Goal: Task Accomplishment & Management: Manage account settings

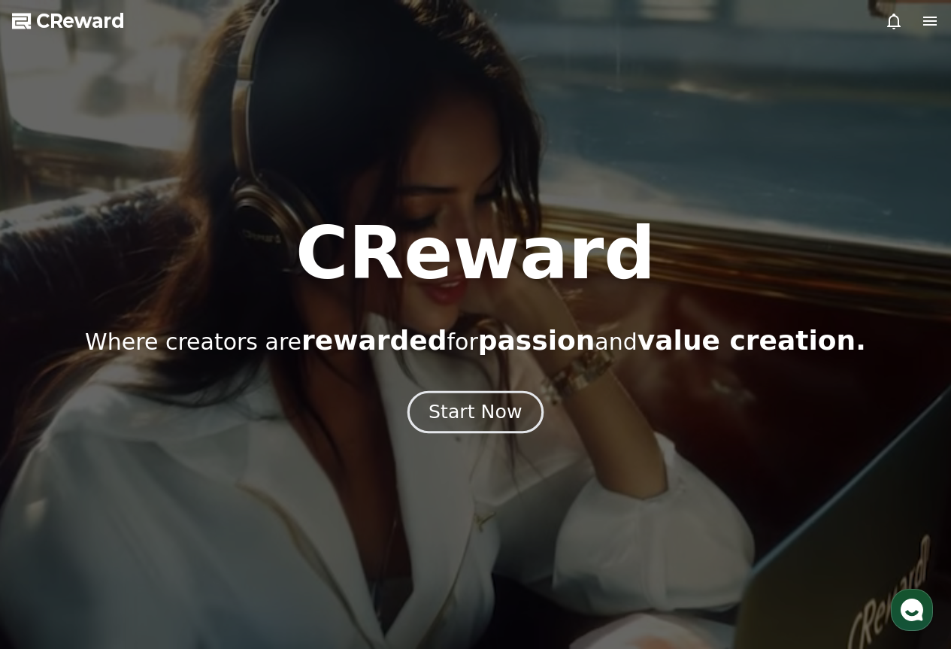
click at [478, 396] on button "Start Now" at bounding box center [476, 411] width 136 height 43
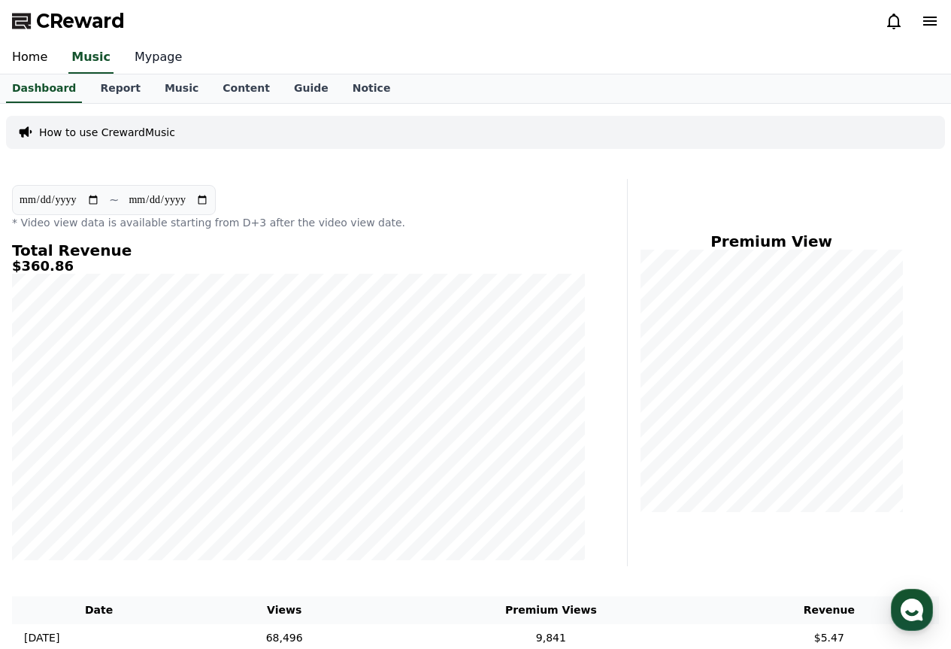
click at [146, 65] on link "Mypage" at bounding box center [158, 58] width 71 height 32
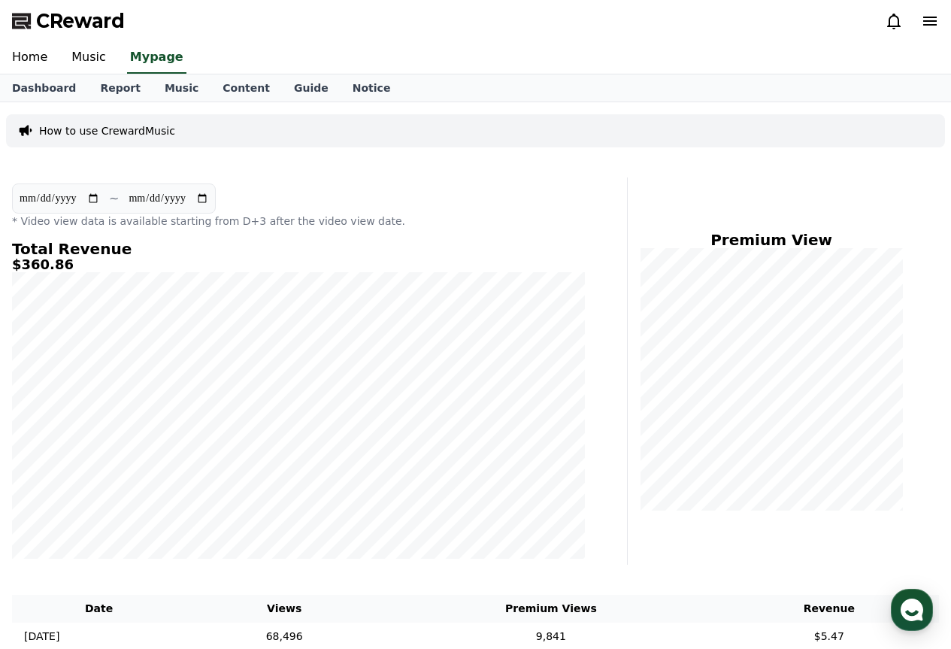
select select "**********"
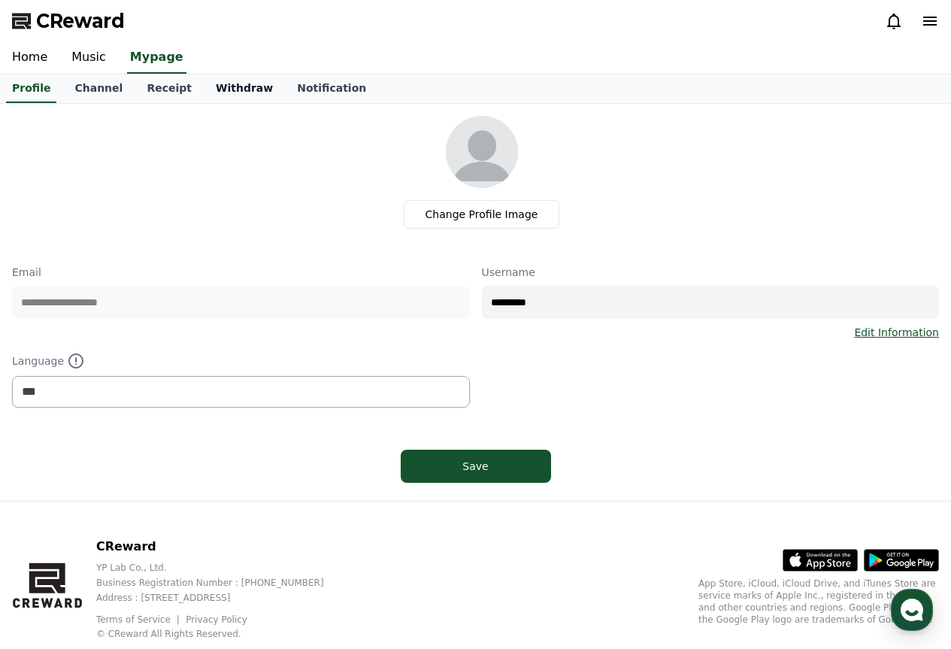
click at [204, 92] on link "Withdraw" at bounding box center [244, 88] width 81 height 29
click at [210, 89] on link "Withdraw" at bounding box center [244, 88] width 69 height 29
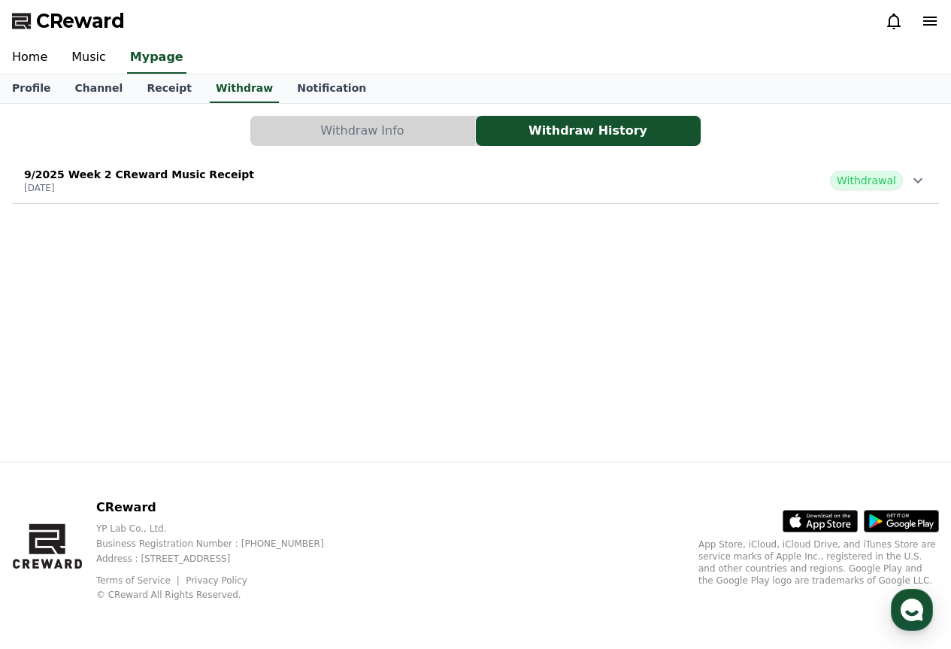
click at [405, 135] on button "Withdraw Info" at bounding box center [362, 131] width 225 height 30
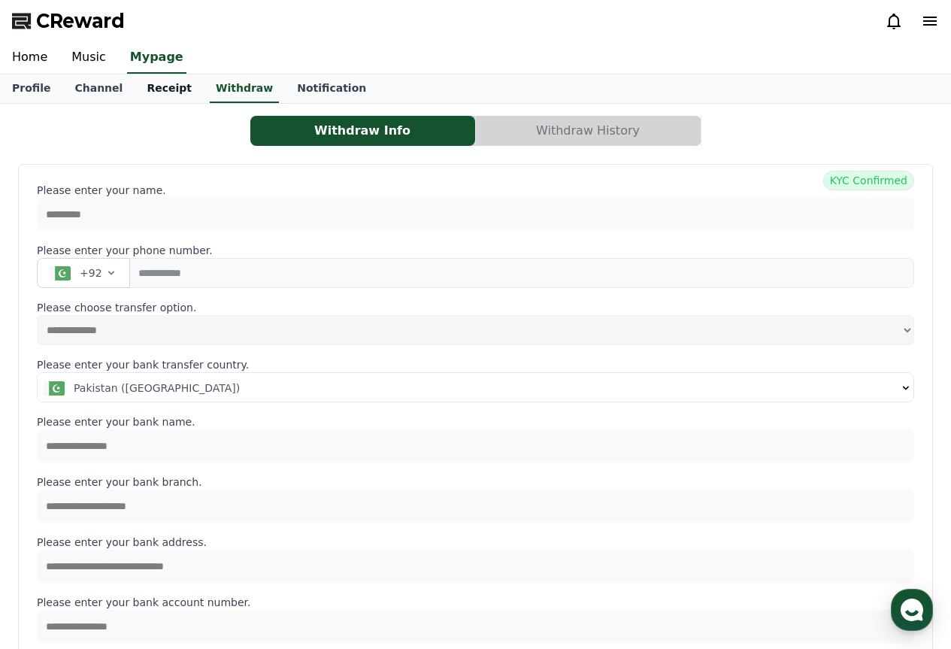
click at [159, 84] on link "Receipt" at bounding box center [169, 88] width 69 height 29
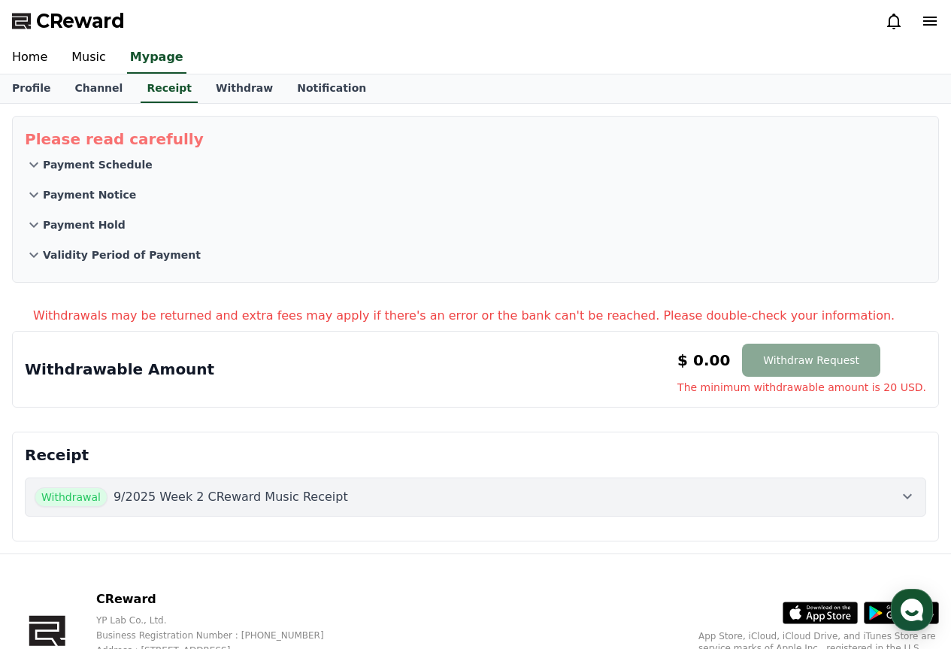
click at [393, 487] on div "Withdrawal 9/2025 Week 2 CReward Music Receipt" at bounding box center [476, 497] width 882 height 20
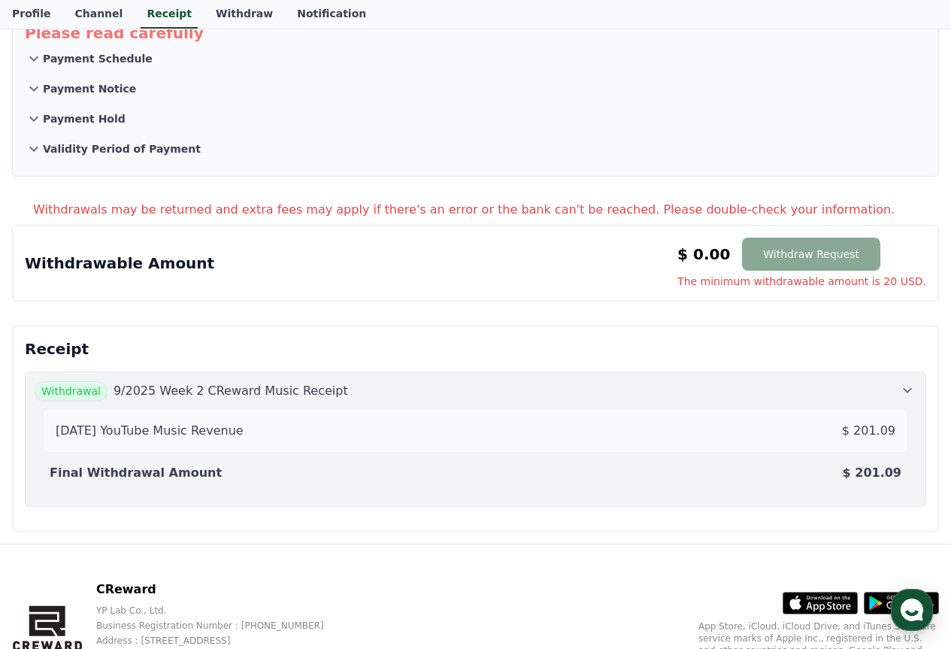
scroll to position [188, 0]
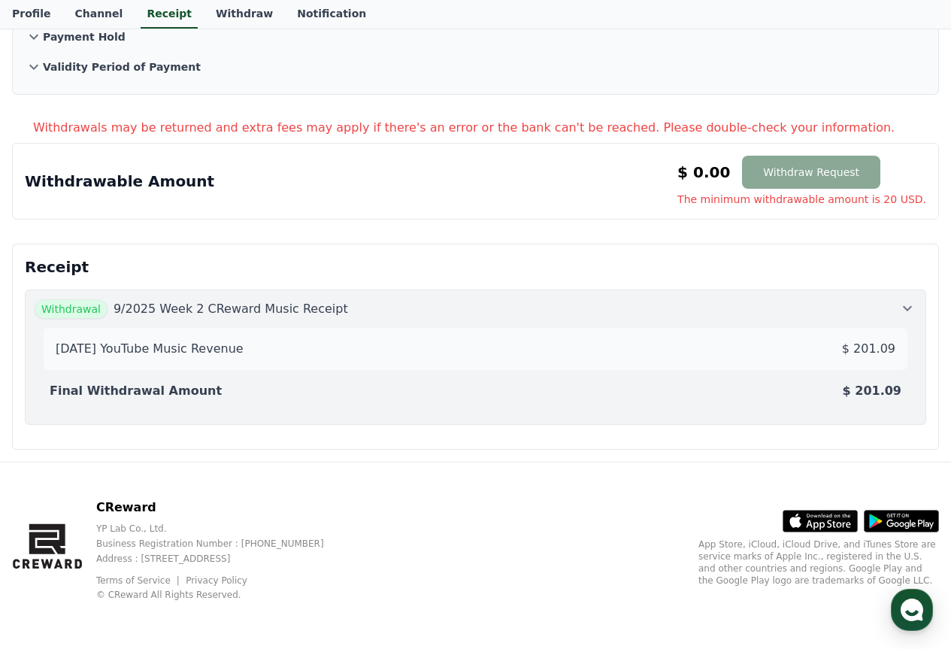
click at [183, 362] on div "[DATE] YouTube Music Revenue $ 201.09" at bounding box center [476, 349] width 852 height 30
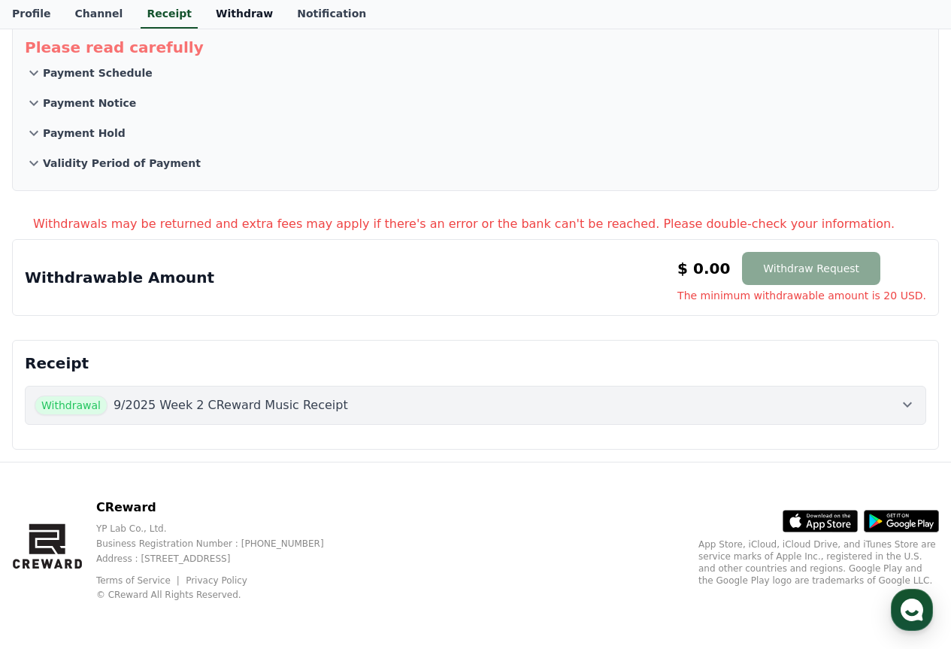
click at [210, 16] on link "Withdraw" at bounding box center [244, 14] width 81 height 29
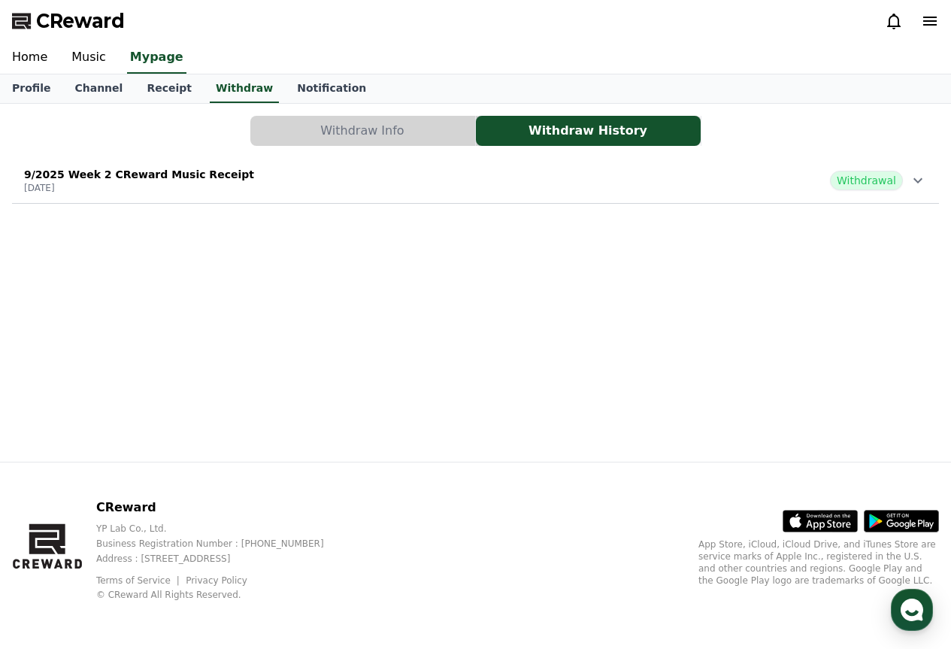
click at [816, 186] on div "9/2025 Week 2 CReward Music Receipt [DATE] Withdrawal" at bounding box center [475, 180] width 927 height 39
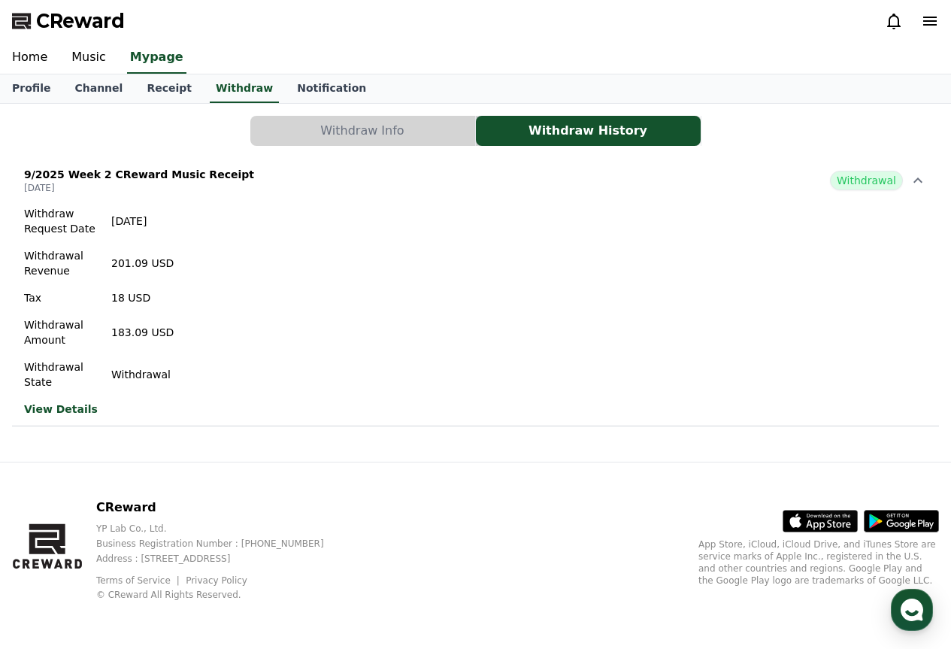
click at [77, 405] on link "View Details" at bounding box center [99, 409] width 150 height 15
